Goal: Task Accomplishment & Management: Manage account settings

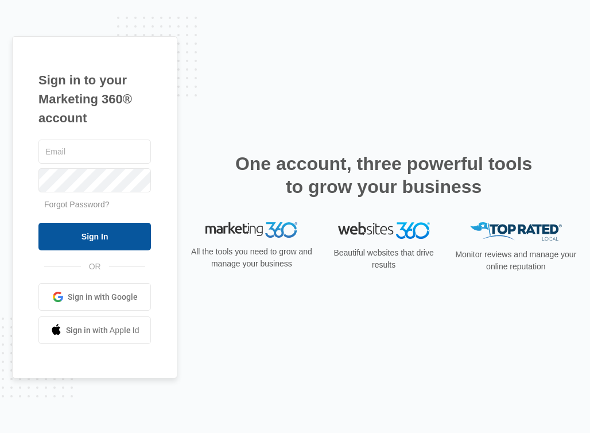
type input "[EMAIL_ADDRESS][DOMAIN_NAME]"
click at [121, 235] on input "Sign In" at bounding box center [94, 237] width 113 height 28
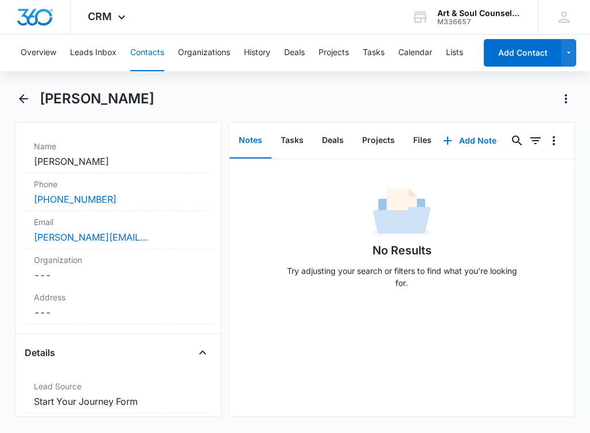
scroll to position [222, 0]
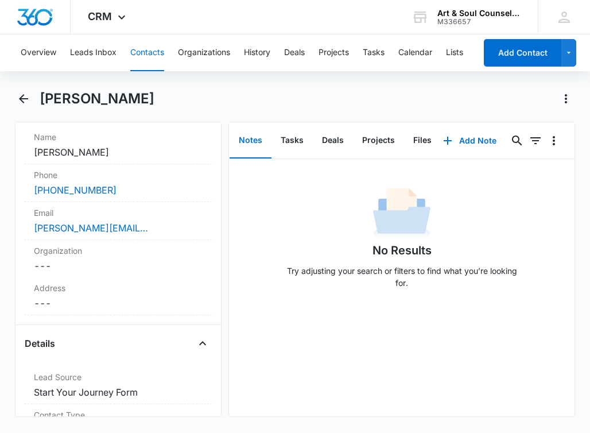
click at [121, 235] on div "Email Cancel Save Changes [PERSON_NAME][EMAIL_ADDRESS][DOMAIN_NAME]" at bounding box center [118, 221] width 187 height 38
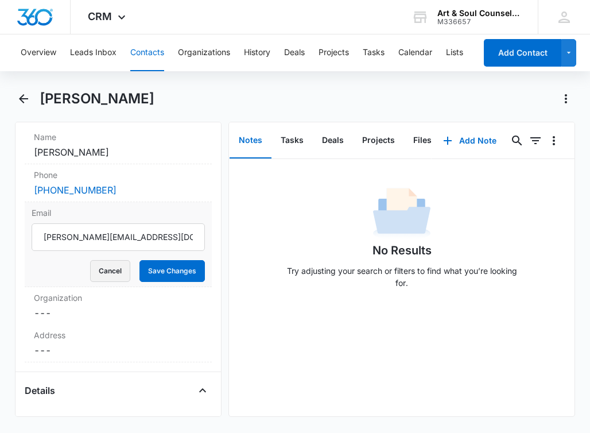
click at [100, 267] on button "Cancel" at bounding box center [110, 271] width 40 height 22
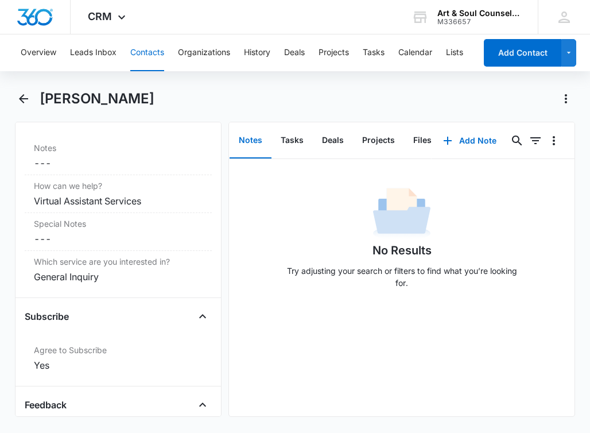
scroll to position [1061, 0]
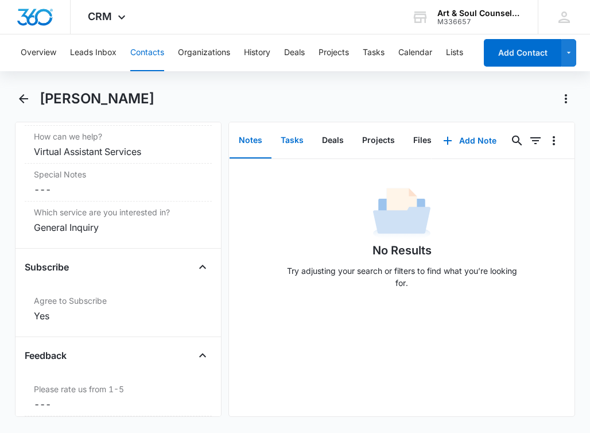
click at [293, 126] on button "Tasks" at bounding box center [291, 141] width 41 height 36
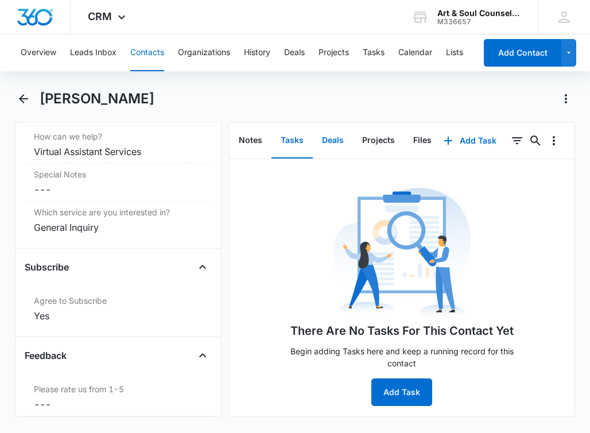
click at [337, 137] on button "Deals" at bounding box center [333, 141] width 40 height 36
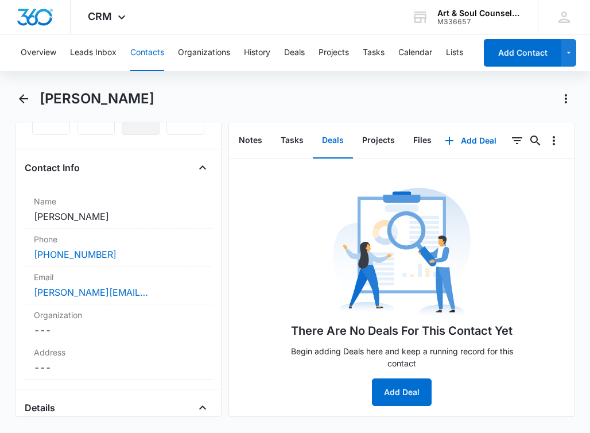
scroll to position [162, 0]
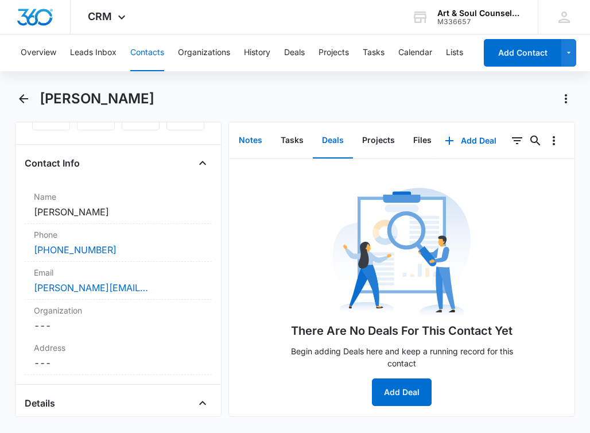
click at [251, 143] on button "Notes" at bounding box center [251, 141] width 42 height 36
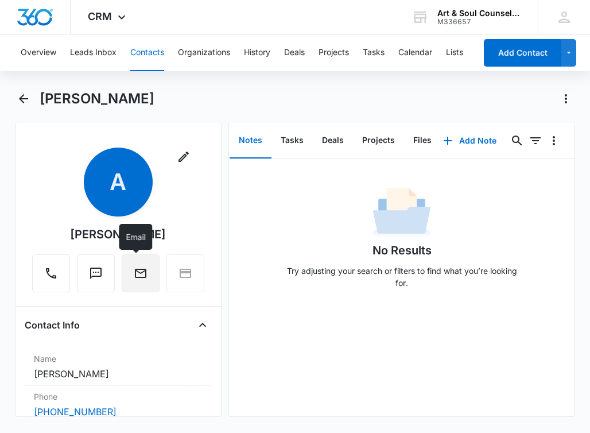
click at [143, 282] on button "Email" at bounding box center [141, 273] width 38 height 38
